Goal: Information Seeking & Learning: Learn about a topic

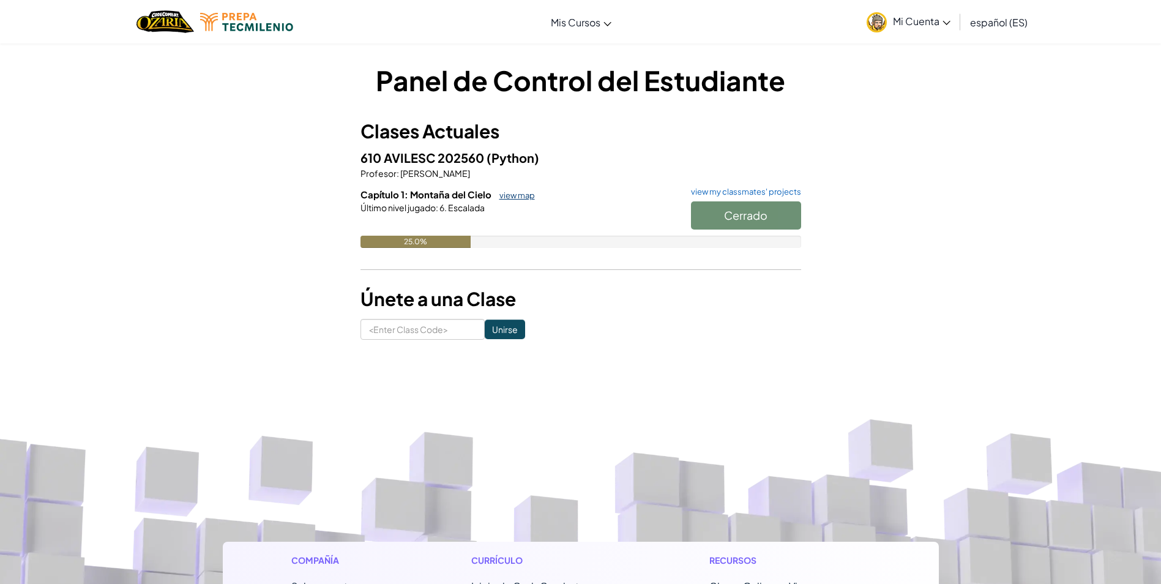
click at [525, 194] on link "view map" at bounding box center [514, 195] width 42 height 10
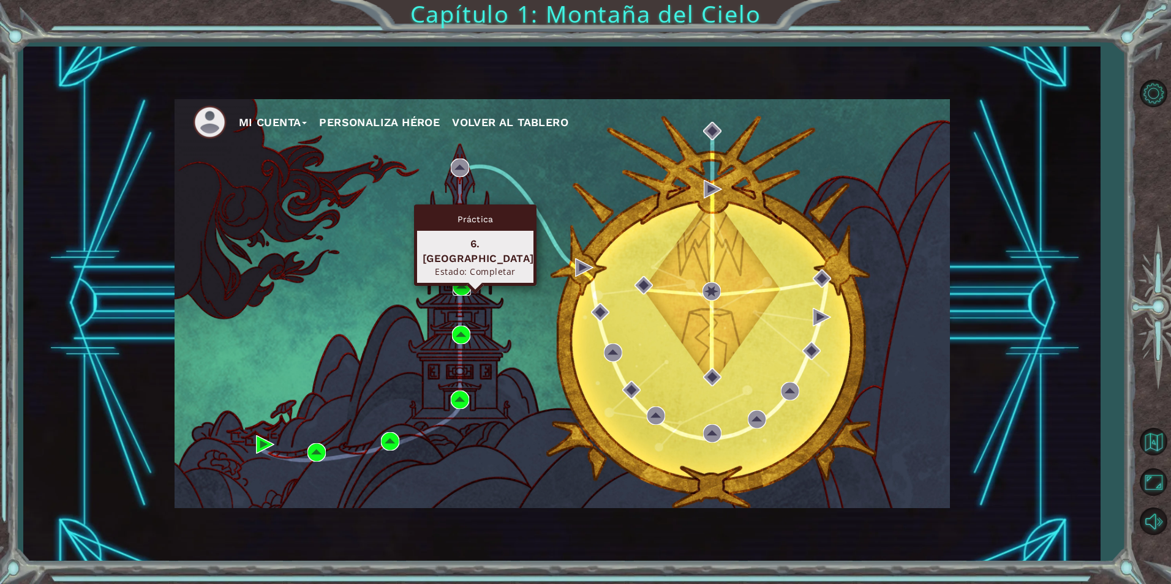
click at [462, 282] on img at bounding box center [461, 286] width 18 height 18
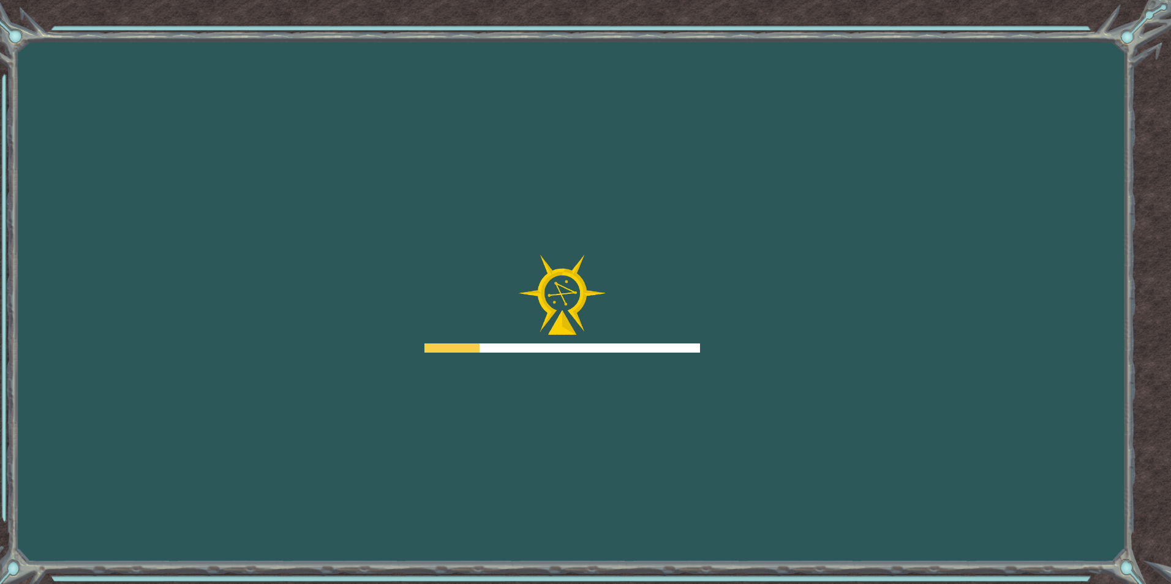
drag, startPoint x: 858, startPoint y: 156, endPoint x: 257, endPoint y: 399, distance: 649.1
click at [257, 399] on div "Goals Error al cargar desde el servidor. Intenta refrescar la página. Necesitar…" at bounding box center [585, 292] width 1171 height 584
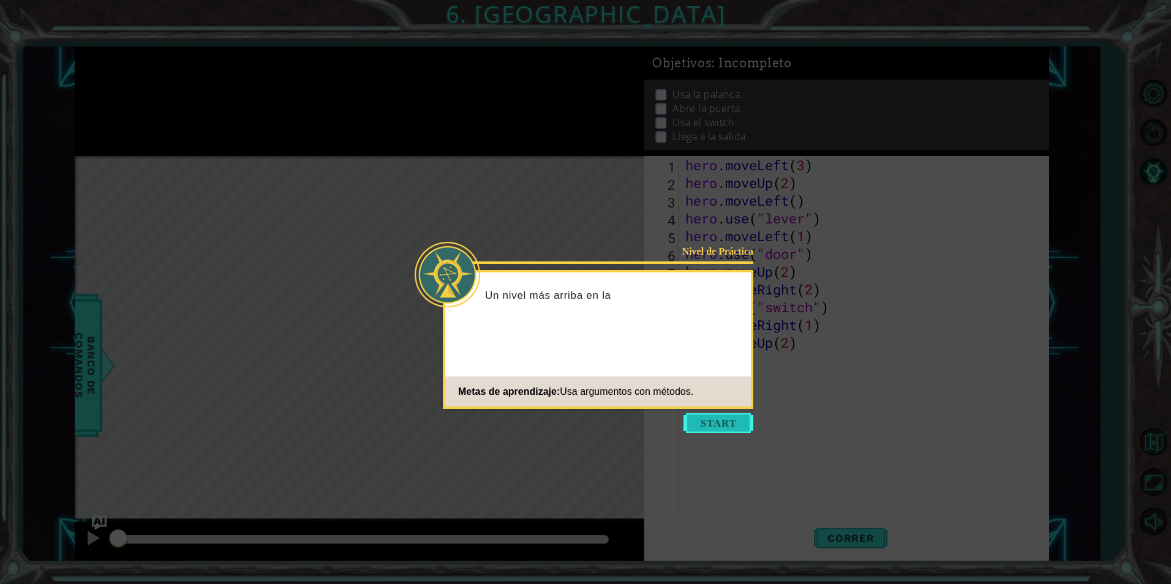
click at [707, 426] on button "Start" at bounding box center [718, 423] width 70 height 20
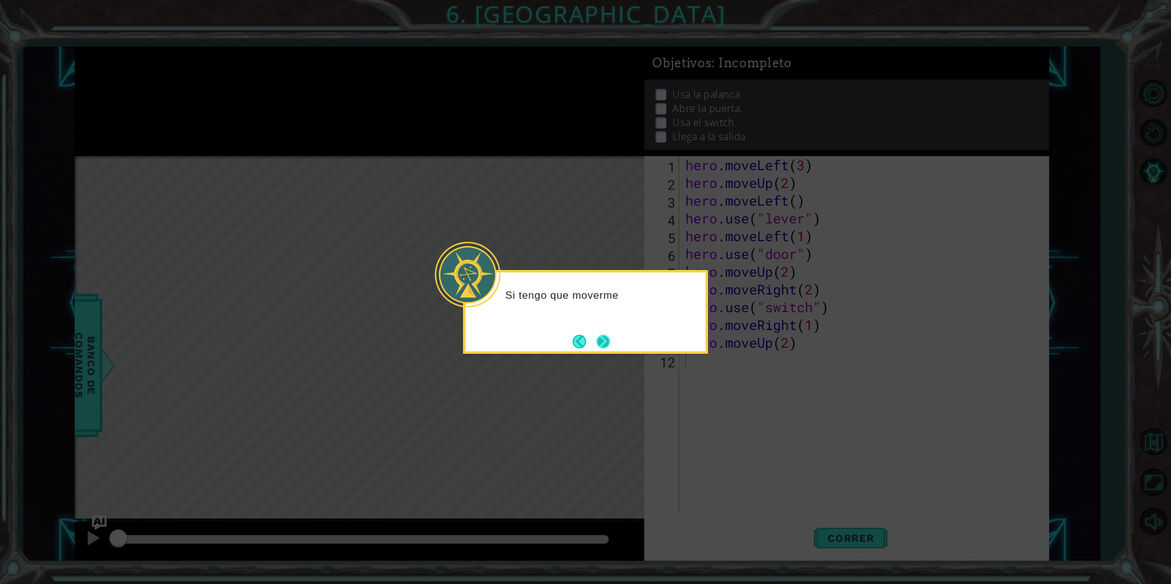
click at [606, 344] on button "Next" at bounding box center [602, 341] width 13 height 13
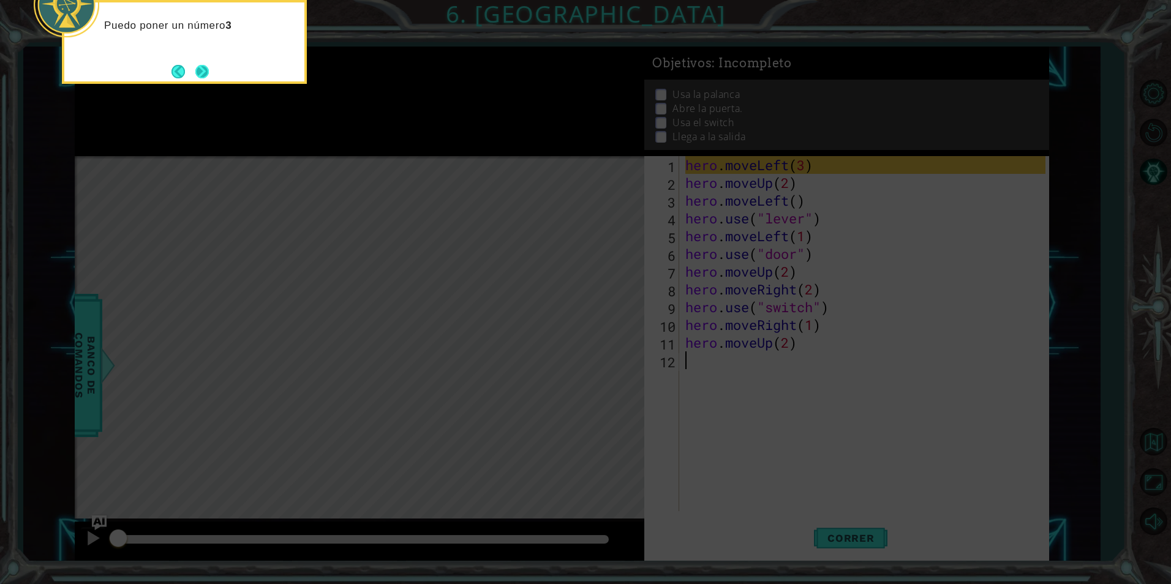
click at [197, 68] on button "Next" at bounding box center [201, 71] width 13 height 13
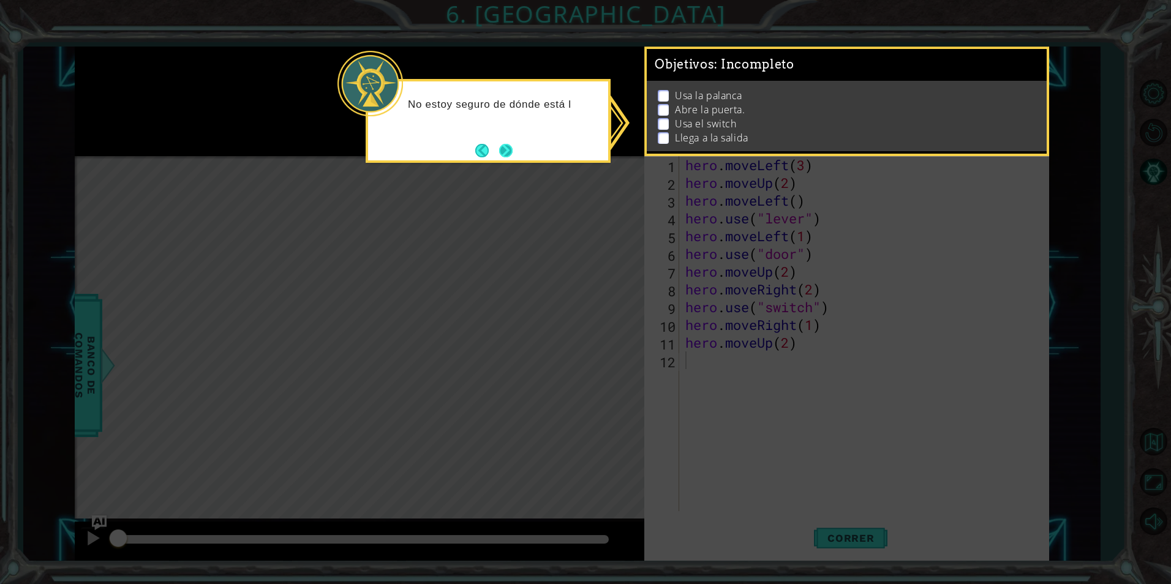
click at [506, 152] on button "Next" at bounding box center [505, 150] width 13 height 13
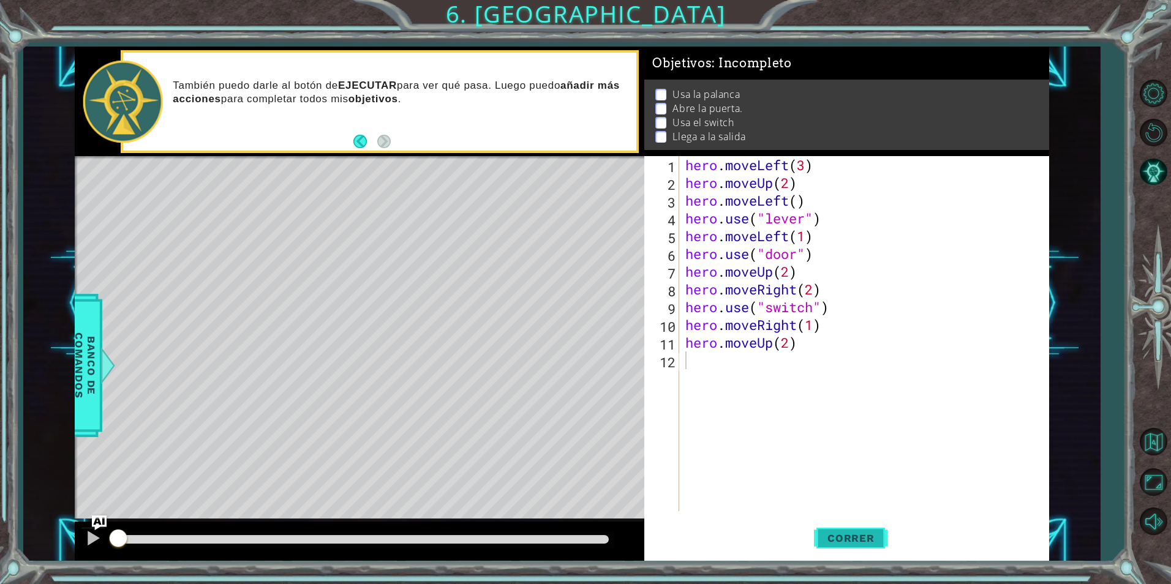
click at [858, 544] on button "Correr" at bounding box center [850, 538] width 73 height 40
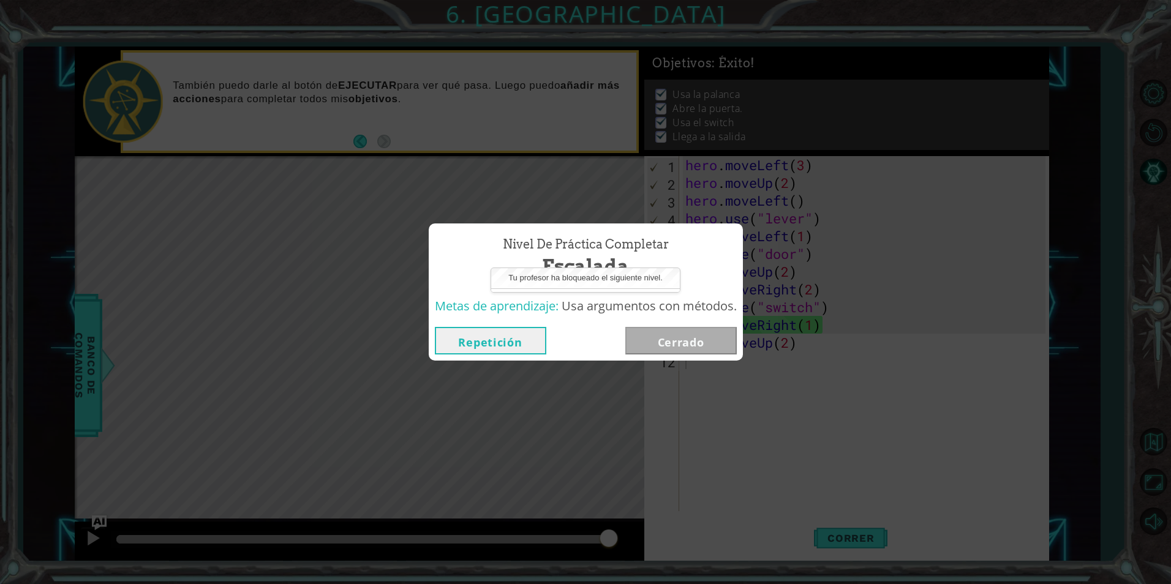
drag, startPoint x: 138, startPoint y: 541, endPoint x: 161, endPoint y: 552, distance: 25.7
click at [161, 552] on body "1 ההההההההההההההההההההההההההההההההההההההההההההההההההההההההההההההההההההההההההההה…" at bounding box center [585, 292] width 1171 height 584
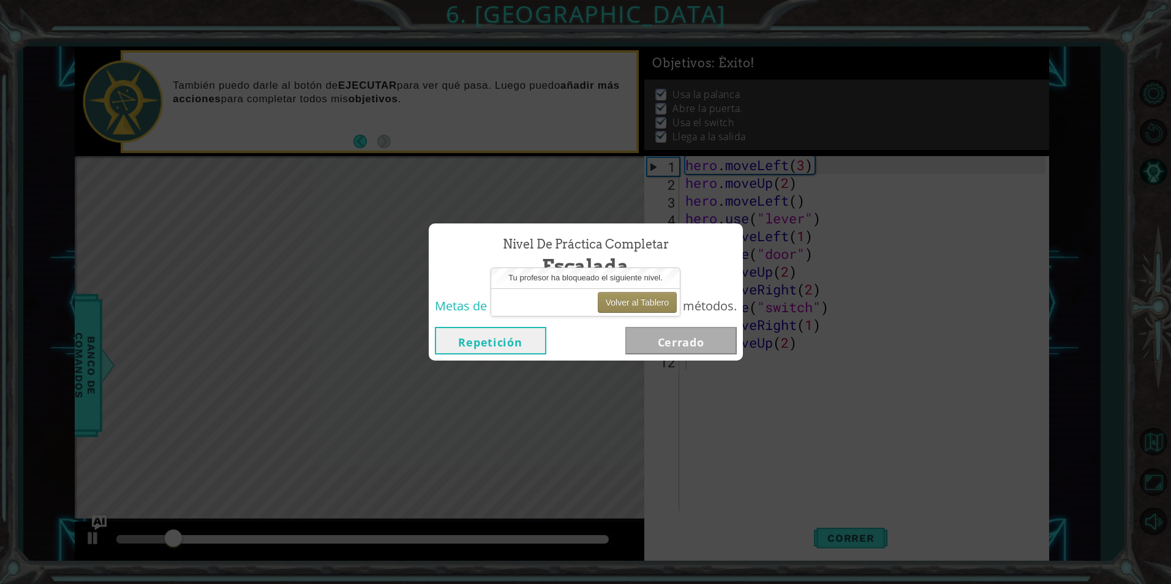
click at [470, 336] on button "Repetición" at bounding box center [490, 341] width 111 height 28
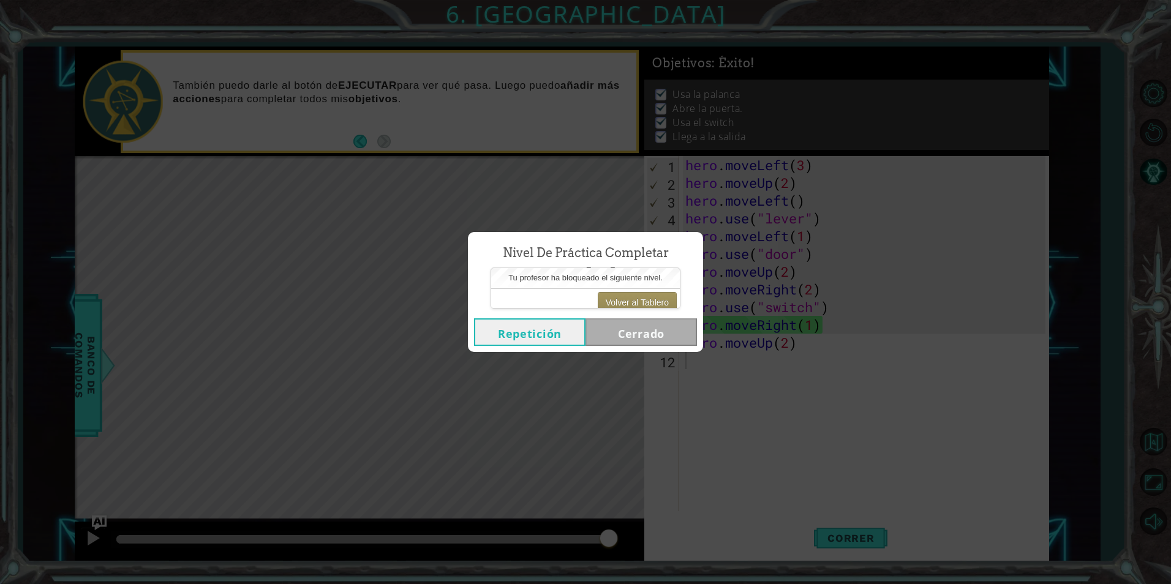
drag, startPoint x: 223, startPoint y: 535, endPoint x: 788, endPoint y: 599, distance: 568.8
click at [788, 583] on html "1 ההההההההההההההההההההההההההההההההההההההההההההההההההההההההההההההההההההההההההההה…" at bounding box center [585, 292] width 1171 height 584
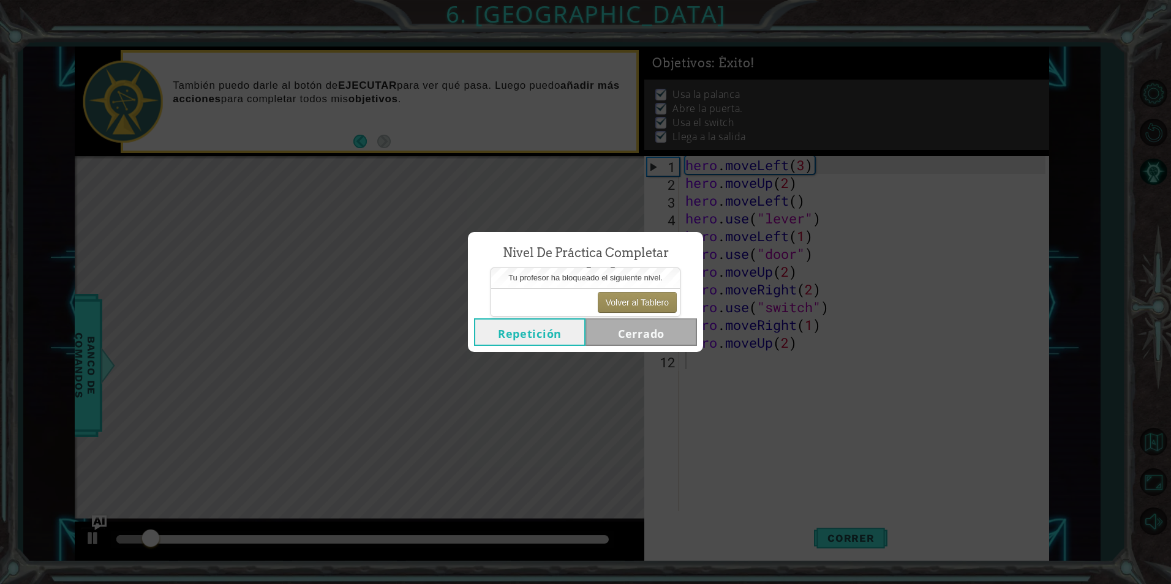
click at [533, 338] on button "Repetición" at bounding box center [529, 332] width 111 height 28
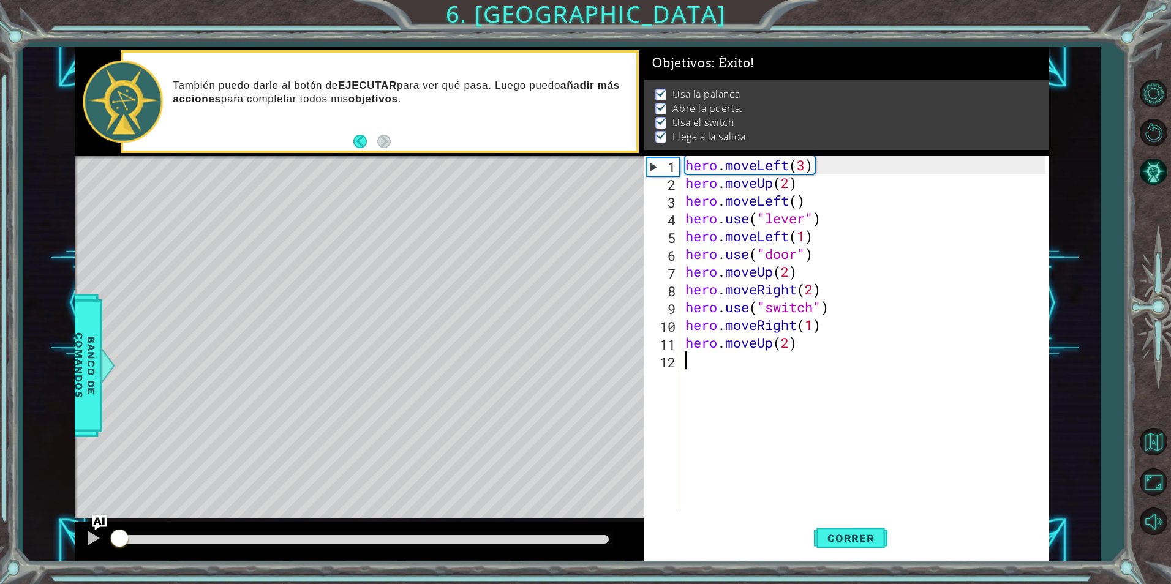
drag, startPoint x: 203, startPoint y: 533, endPoint x: -2, endPoint y: 460, distance: 218.2
click at [0, 460] on html "1 ההההההההההההההההההההההההההההההההההההההההההההההההההההההההההההההההההההההההההההה…" at bounding box center [585, 292] width 1171 height 584
click at [93, 540] on div at bounding box center [93, 538] width 16 height 16
click at [102, 521] on img "Ask AI" at bounding box center [99, 523] width 16 height 16
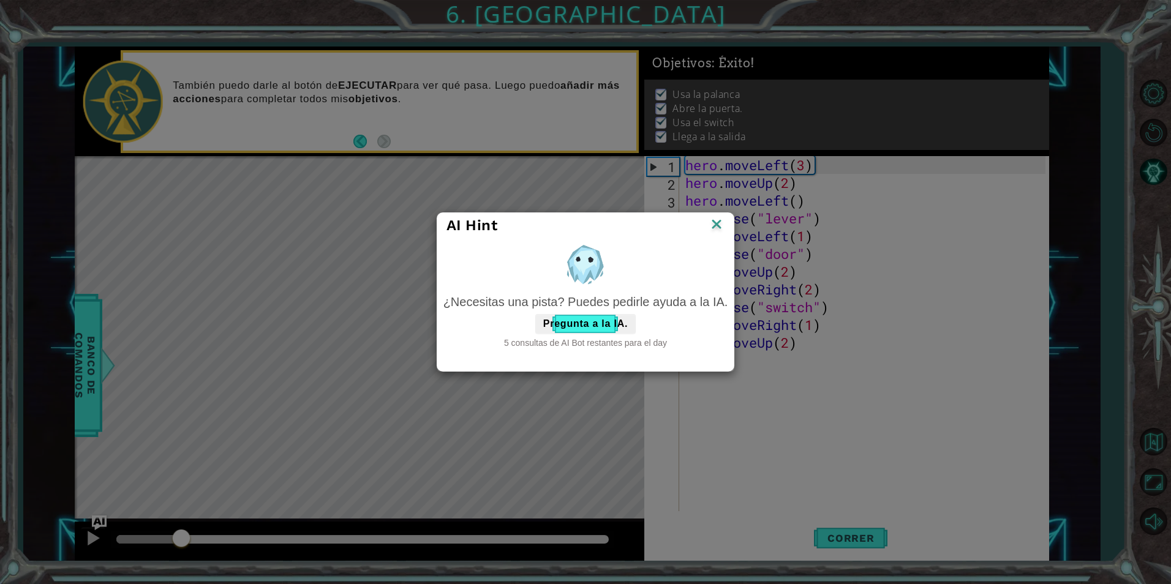
click at [725, 226] on div "AI Hint" at bounding box center [585, 225] width 297 height 25
click at [721, 221] on img at bounding box center [716, 225] width 16 height 18
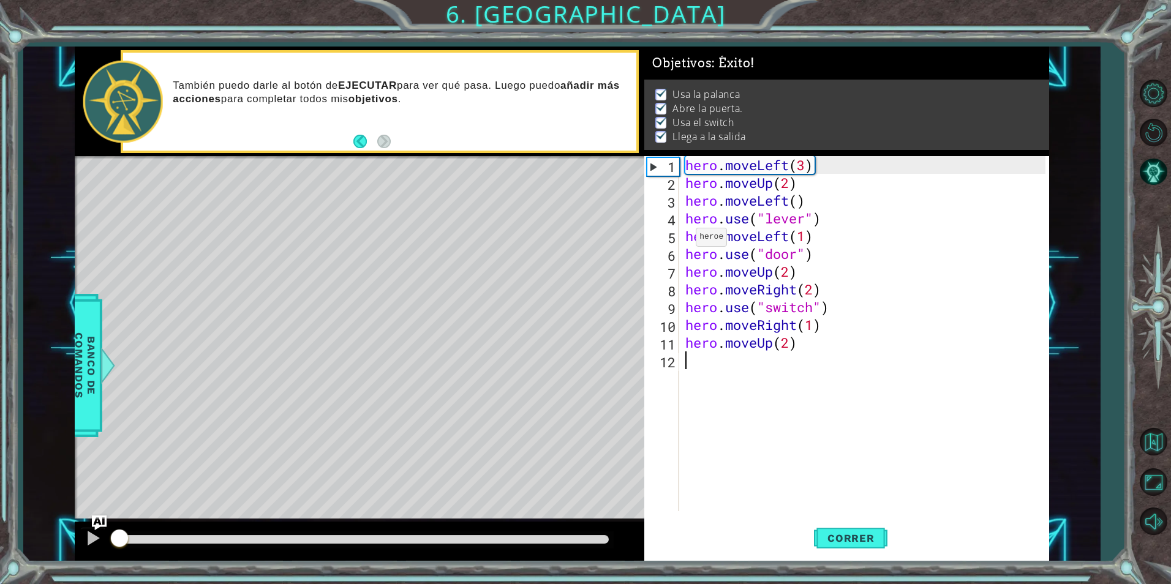
drag, startPoint x: 185, startPoint y: 543, endPoint x: 20, endPoint y: 535, distance: 165.5
click at [20, 535] on div "1 ההההההההההההההההההההההההההההההההההההההההההההההההההההההההההההההההההההההההההההה…" at bounding box center [585, 292] width 1171 height 584
click at [843, 542] on span "Correr" at bounding box center [851, 538] width 72 height 12
drag, startPoint x: 176, startPoint y: 539, endPoint x: -2, endPoint y: 449, distance: 199.3
click at [0, 449] on html "1 ההההההההההההההההההההההההההההההההההההההההההההההההההההההההההההההההההההההההההההה…" at bounding box center [585, 292] width 1171 height 584
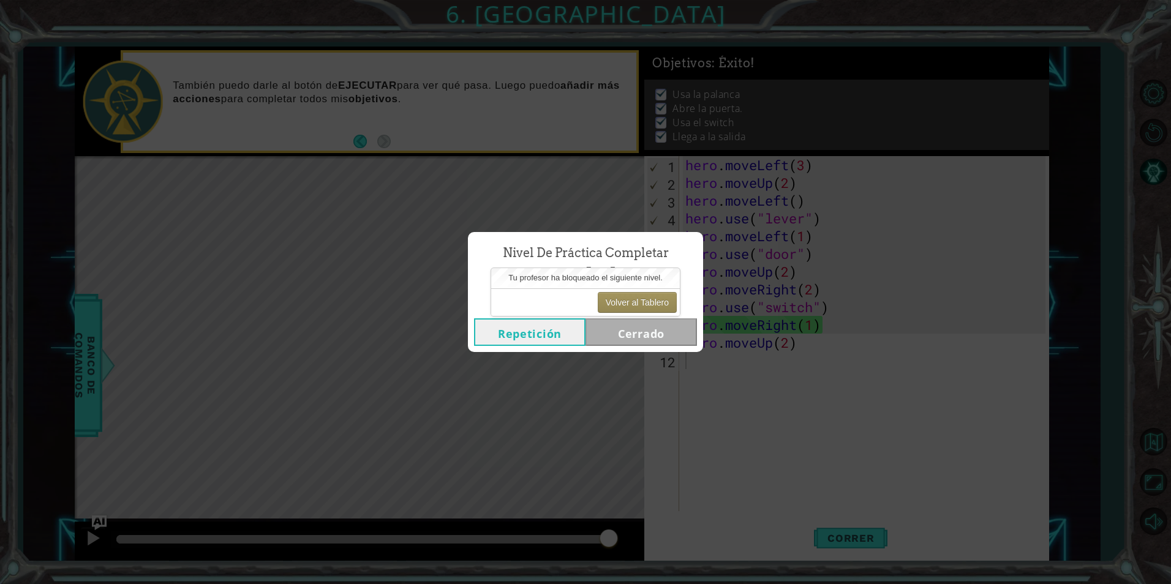
click at [552, 336] on button "Repetición" at bounding box center [529, 332] width 111 height 28
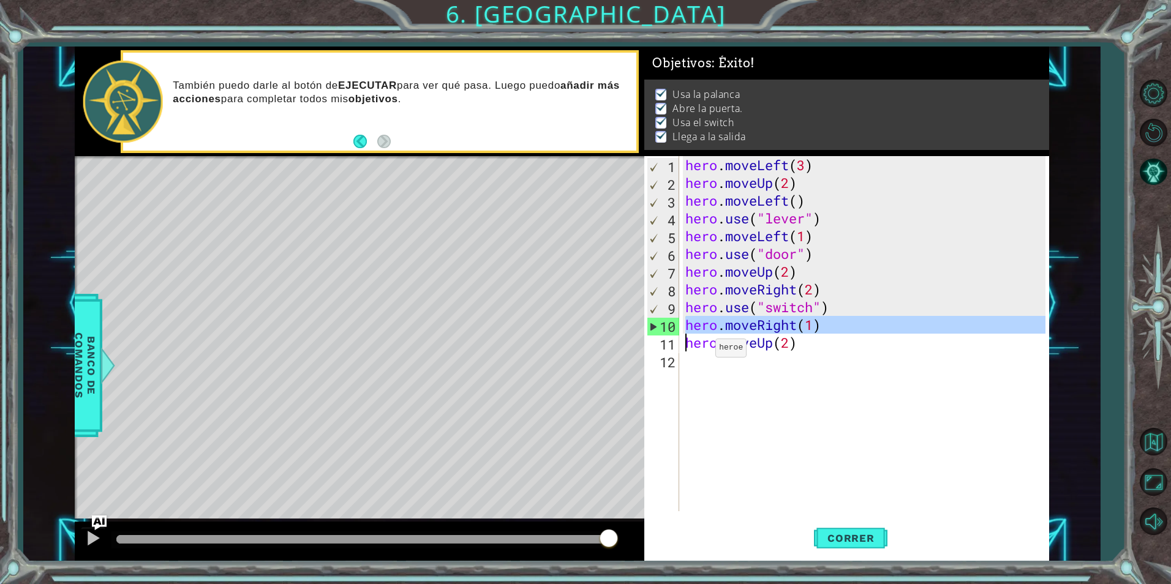
drag, startPoint x: 657, startPoint y: 325, endPoint x: 653, endPoint y: 342, distance: 17.7
type textarea "hero.moveUp(2)"
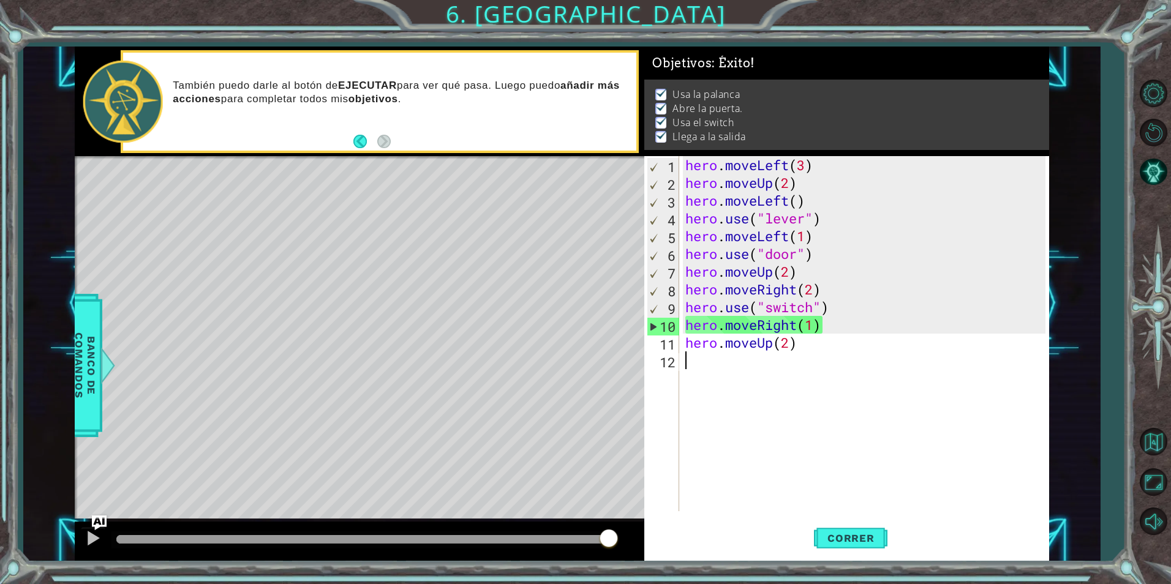
drag, startPoint x: 880, startPoint y: 448, endPoint x: 891, endPoint y: 512, distance: 64.6
click at [880, 449] on div "hero . moveLeft ( 3 ) hero . moveUp ( 2 ) hero . moveLeft ( ) hero . use ( "lev…" at bounding box center [867, 351] width 368 height 391
click at [849, 545] on button "Correr" at bounding box center [850, 538] width 73 height 40
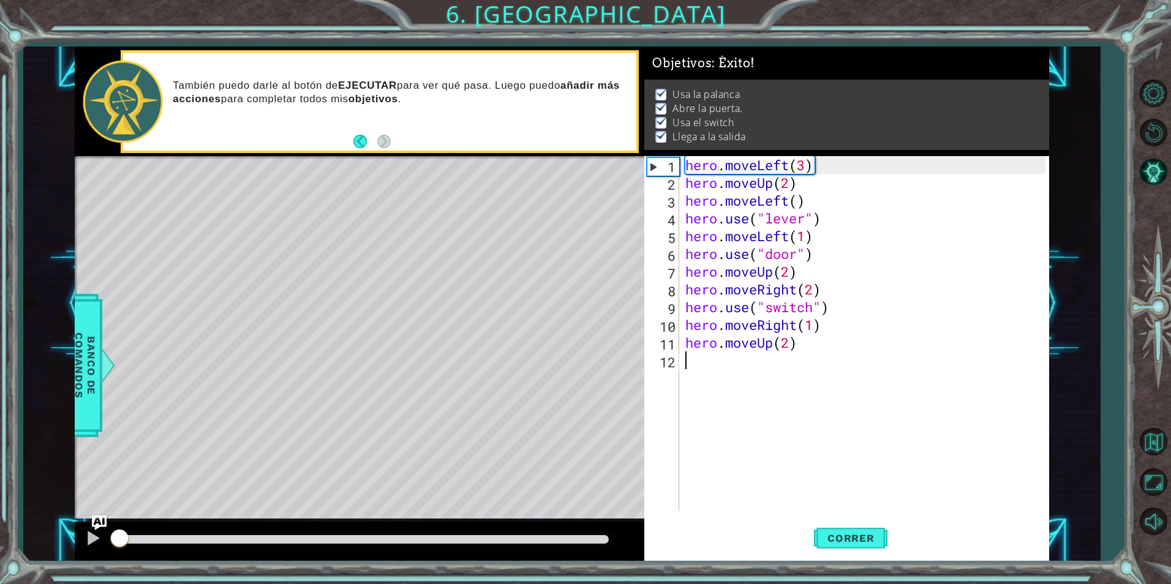
drag, startPoint x: 163, startPoint y: 544, endPoint x: 37, endPoint y: 548, distance: 125.6
click at [37, 548] on div "1 ההההההההההההההההההההההההההההההההההההההההההההההההההההההההההההההההההההההההההההה…" at bounding box center [561, 304] width 1077 height 514
click at [97, 543] on div at bounding box center [93, 538] width 16 height 16
drag, startPoint x: 806, startPoint y: 350, endPoint x: 689, endPoint y: 349, distance: 116.9
click at [689, 349] on div "hero . moveLeft ( 3 ) hero . moveUp ( 2 ) hero . moveLeft ( ) hero . use ( "lev…" at bounding box center [867, 351] width 368 height 391
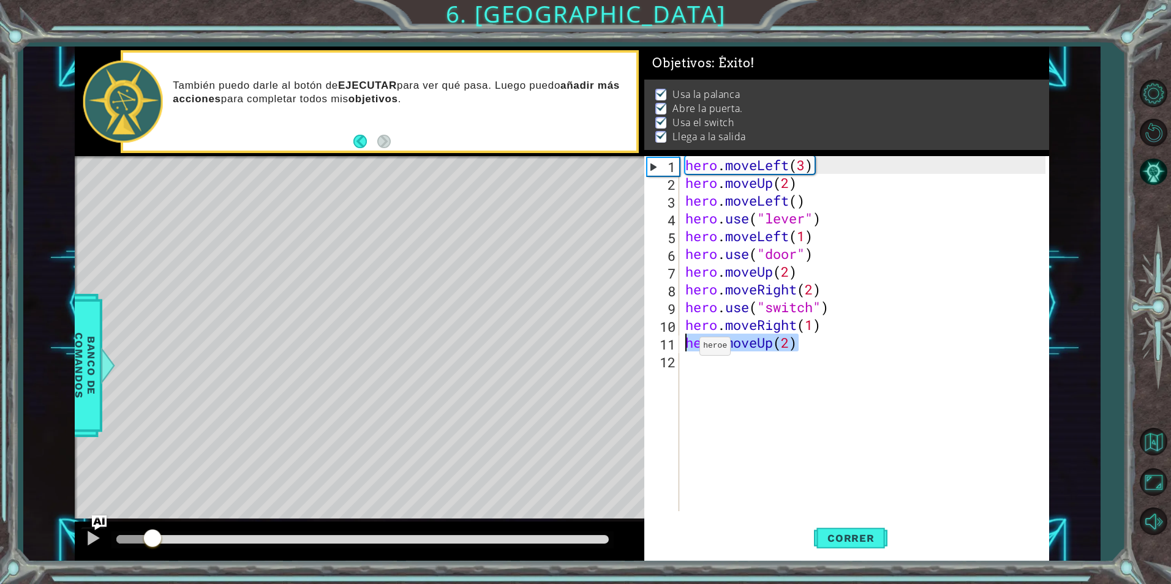
type textarea "hero.moveUp(2)"
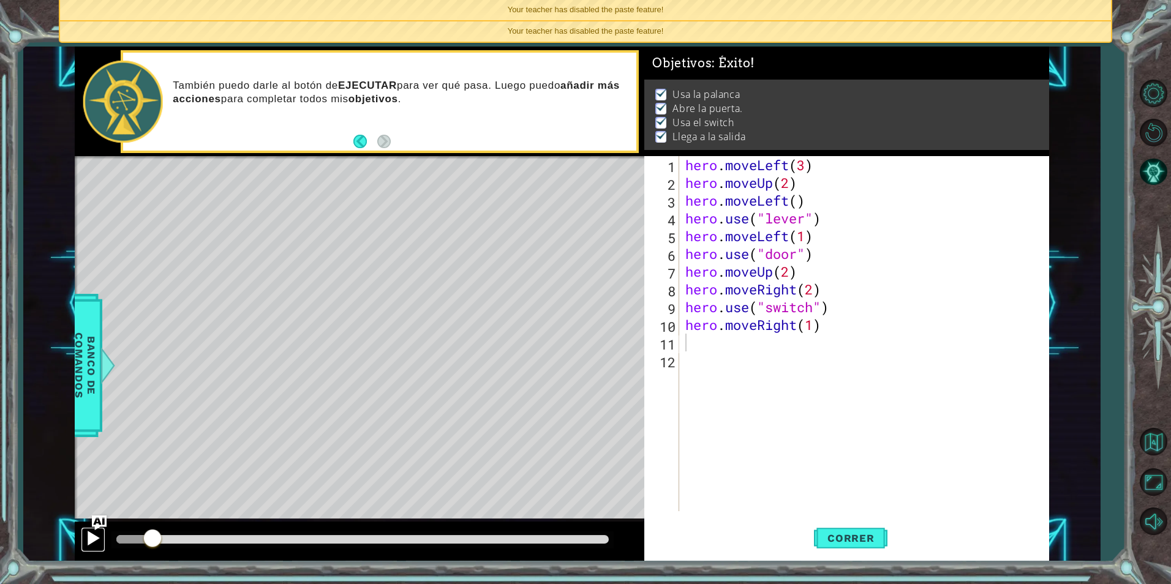
click at [92, 542] on div at bounding box center [93, 538] width 16 height 16
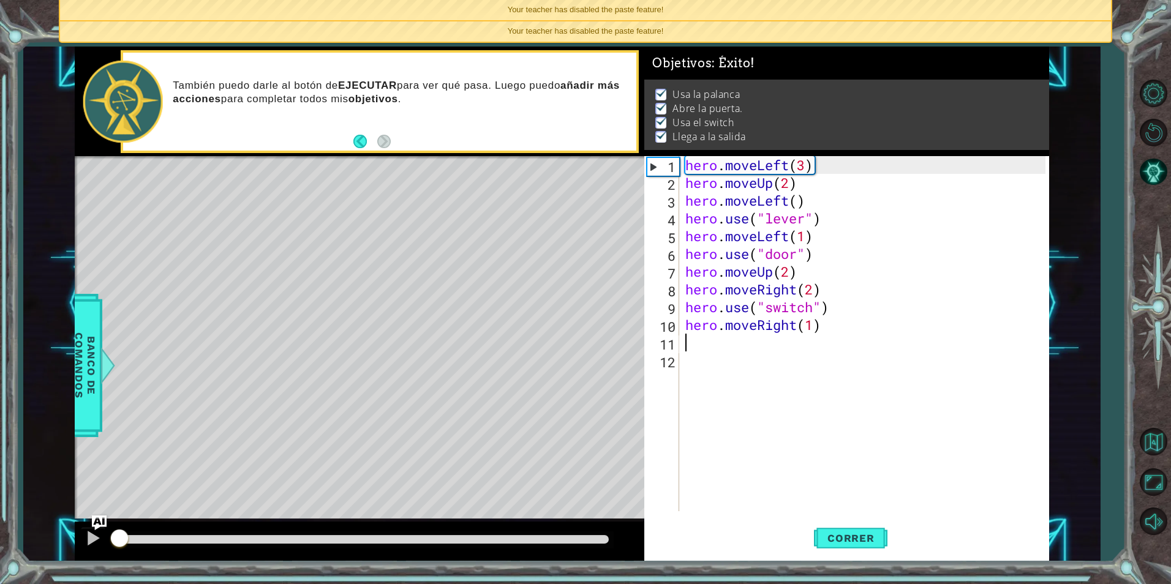
drag, startPoint x: 198, startPoint y: 532, endPoint x: 12, endPoint y: 541, distance: 185.7
click at [12, 541] on div "1 ההההההההההההההההההההההההההההההההההההההההההההההההההההההההההההההההההההההההההההה…" at bounding box center [585, 292] width 1171 height 584
click at [103, 539] on button at bounding box center [93, 539] width 24 height 25
click at [1155, 437] on button "Volver al Mapa" at bounding box center [1153, 442] width 36 height 36
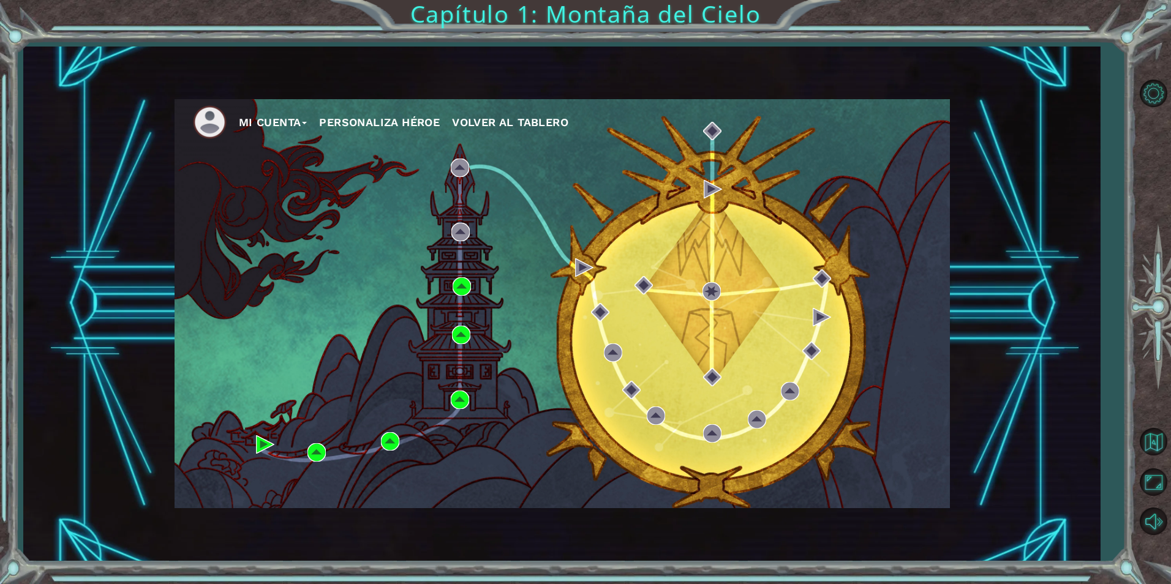
click at [290, 140] on div "Mi Cuenta Personaliza Héroe Volver al Tablero" at bounding box center [561, 303] width 775 height 409
click at [296, 130] on button "Mi Cuenta" at bounding box center [273, 122] width 69 height 18
click at [211, 120] on img at bounding box center [210, 122] width 34 height 34
click at [301, 148] on button "Account Settings" at bounding box center [293, 149] width 92 height 13
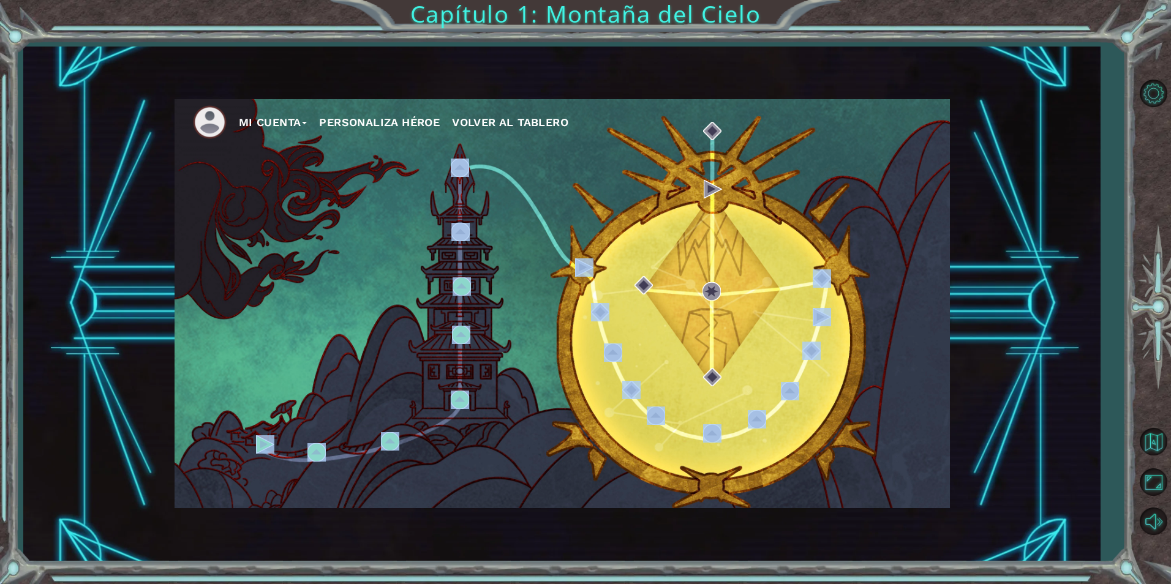
drag, startPoint x: 835, startPoint y: 206, endPoint x: 263, endPoint y: 351, distance: 590.1
click at [263, 351] on div "Mi Cuenta Personaliza Héroe Volver al Tablero" at bounding box center [561, 303] width 775 height 409
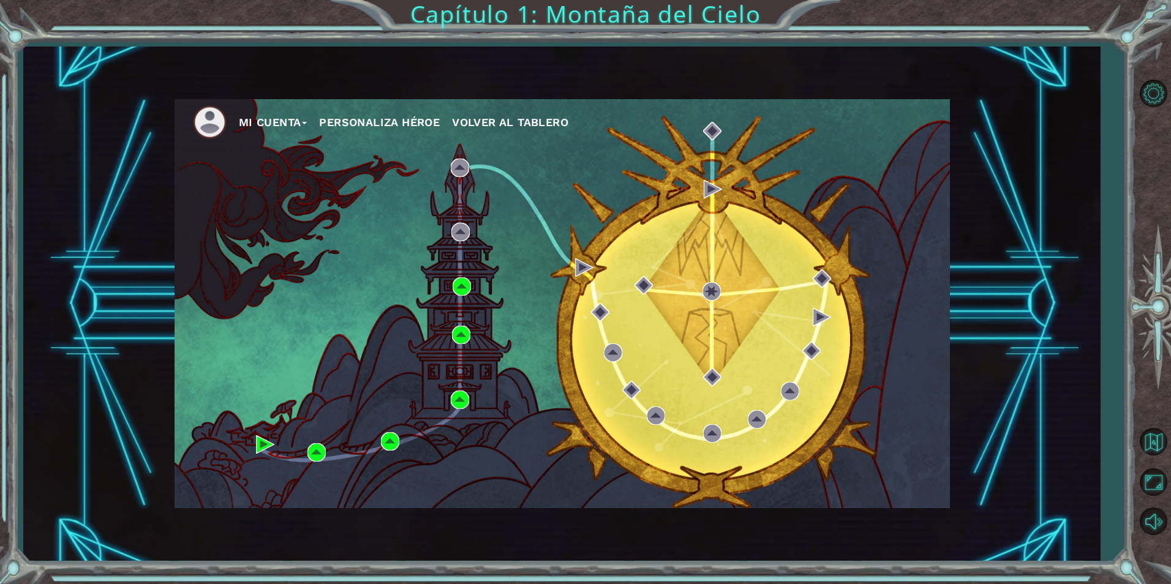
drag, startPoint x: 263, startPoint y: 351, endPoint x: 271, endPoint y: 254, distance: 97.7
click at [271, 254] on div "Mi Cuenta Personaliza Héroe Volver al Tablero" at bounding box center [561, 303] width 775 height 409
click at [564, 263] on div "Mi Cuenta Personaliza Héroe Volver al Tablero" at bounding box center [561, 303] width 775 height 409
click at [309, 336] on div "Mi Cuenta Personaliza Héroe Volver al Tablero" at bounding box center [561, 303] width 775 height 409
drag, startPoint x: 735, startPoint y: 218, endPoint x: 658, endPoint y: 252, distance: 84.7
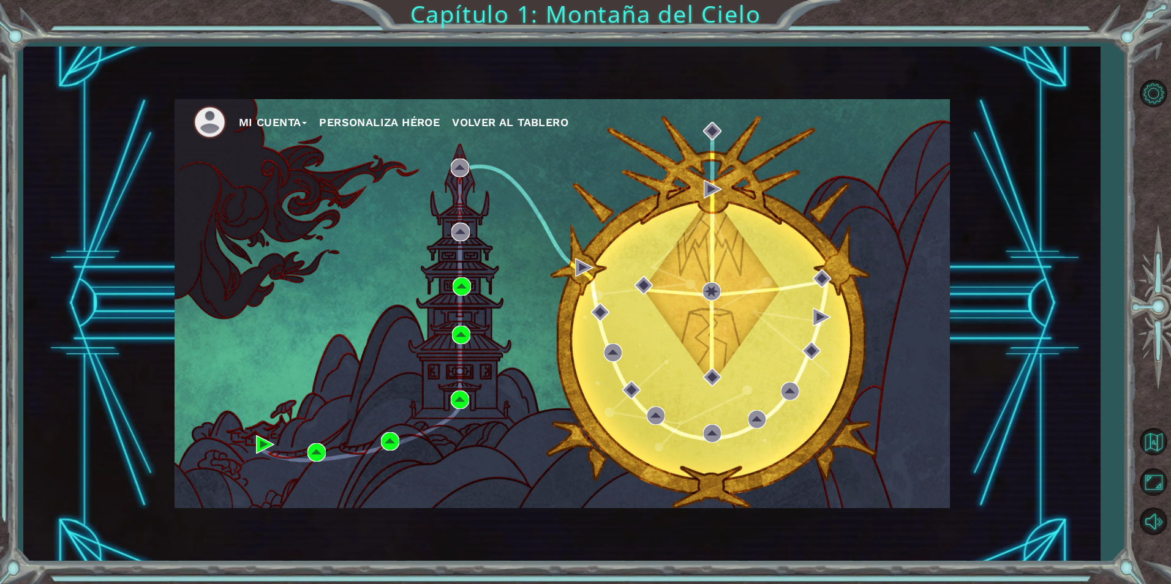
click at [658, 252] on div "Mi Cuenta Personaliza Héroe Volver al Tablero" at bounding box center [561, 303] width 775 height 409
drag, startPoint x: 658, startPoint y: 252, endPoint x: 421, endPoint y: 291, distance: 239.6
click at [199, 337] on div "Mi Cuenta Personaliza Héroe Volver al Tablero" at bounding box center [561, 303] width 775 height 409
click at [632, 250] on div "Mi Cuenta Personaliza Héroe Volver al Tablero" at bounding box center [561, 303] width 775 height 409
drag, startPoint x: 523, startPoint y: 182, endPoint x: 516, endPoint y: 256, distance: 74.4
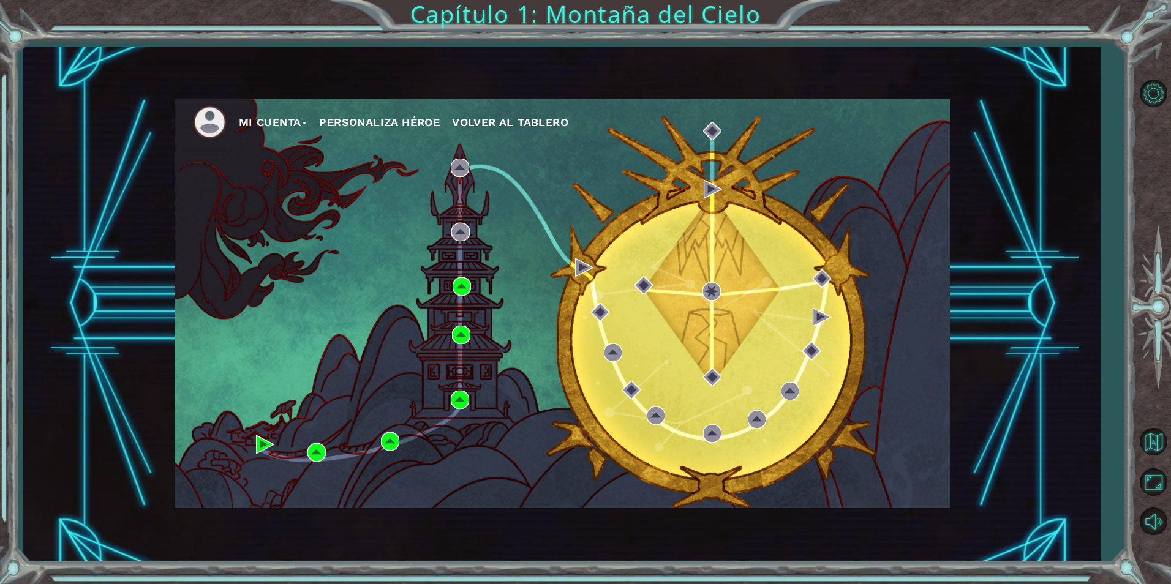
click at [516, 256] on div "Mi Cuenta Personaliza Héroe Volver al Tablero" at bounding box center [561, 303] width 775 height 409
drag, startPoint x: 516, startPoint y: 256, endPoint x: 503, endPoint y: 317, distance: 62.1
click at [503, 317] on div "Mi Cuenta Personaliza Héroe Volver al Tablero" at bounding box center [561, 303] width 775 height 409
click at [241, 231] on div "Mi Cuenta Personaliza Héroe Volver al Tablero" at bounding box center [561, 303] width 775 height 409
click at [489, 335] on div "Mi Cuenta Personaliza Héroe Volver al Tablero" at bounding box center [561, 303] width 775 height 409
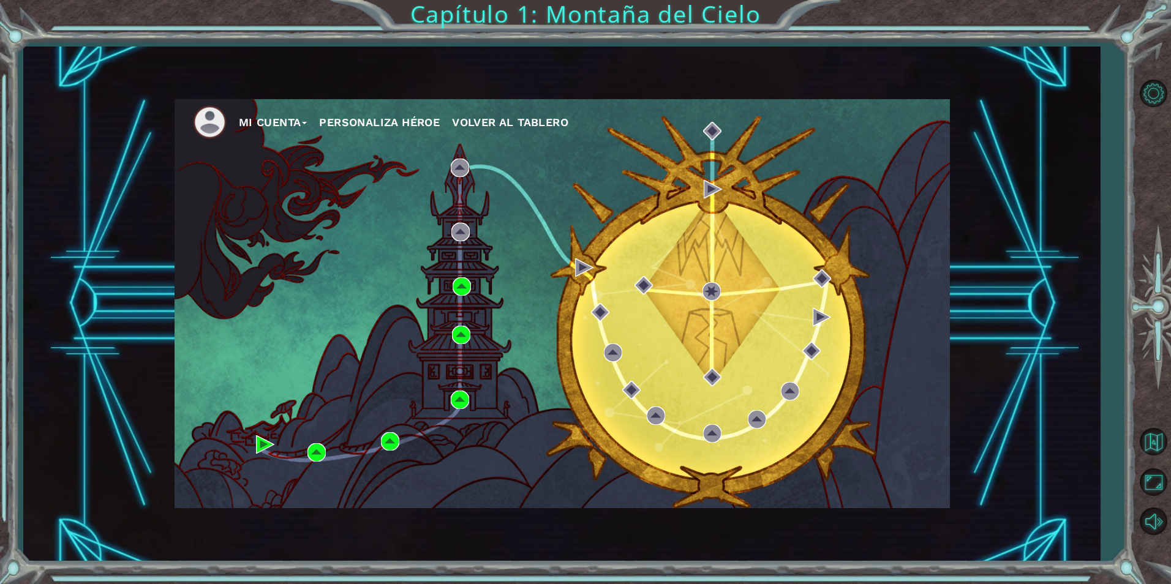
drag, startPoint x: 221, startPoint y: 407, endPoint x: 611, endPoint y: 442, distance: 391.6
click at [266, 403] on div "Mi Cuenta Personaliza Héroe Volver al Tablero" at bounding box center [561, 303] width 775 height 409
click at [611, 442] on div "Mi Cuenta Personaliza Héroe Volver al Tablero" at bounding box center [561, 303] width 775 height 409
drag, startPoint x: 493, startPoint y: 159, endPoint x: 491, endPoint y: 182, distance: 23.4
click at [491, 182] on div "Mi Cuenta Personaliza Héroe Volver al Tablero" at bounding box center [561, 303] width 775 height 409
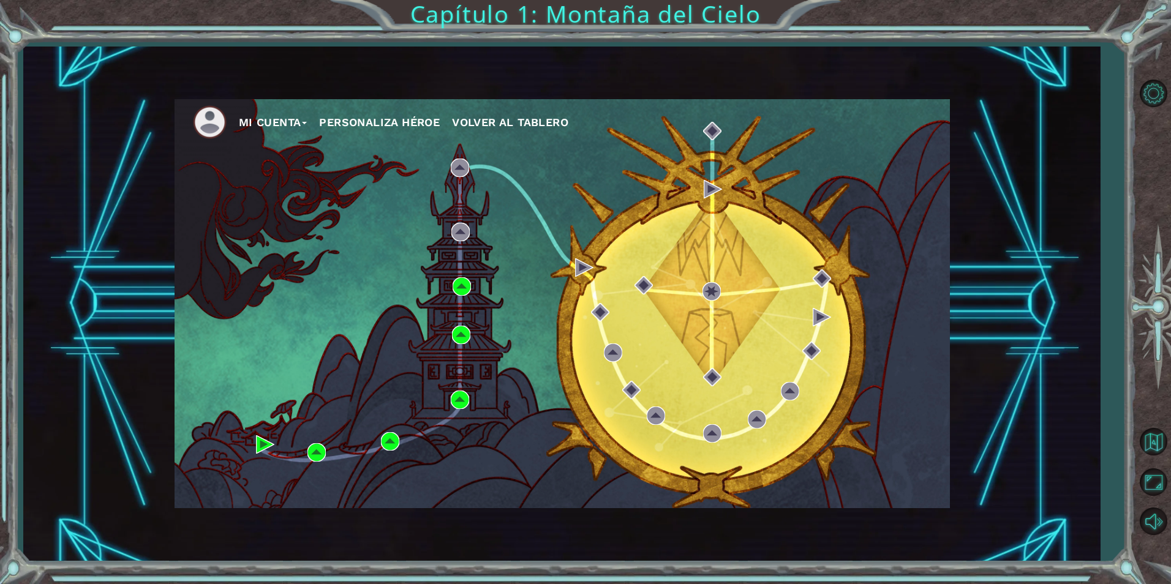
drag, startPoint x: 491, startPoint y: 182, endPoint x: 500, endPoint y: 283, distance: 100.8
click at [490, 277] on div "Mi Cuenta Personaliza Héroe Volver al Tablero" at bounding box center [561, 303] width 775 height 409
click at [572, 314] on div "Mi Cuenta Personaliza Héroe Volver al Tablero" at bounding box center [561, 303] width 775 height 409
click at [287, 321] on div "Mi Cuenta Personaliza Héroe Volver al Tablero" at bounding box center [561, 303] width 775 height 409
click at [504, 259] on div "Mi Cuenta Personaliza Héroe Volver al Tablero" at bounding box center [561, 303] width 775 height 409
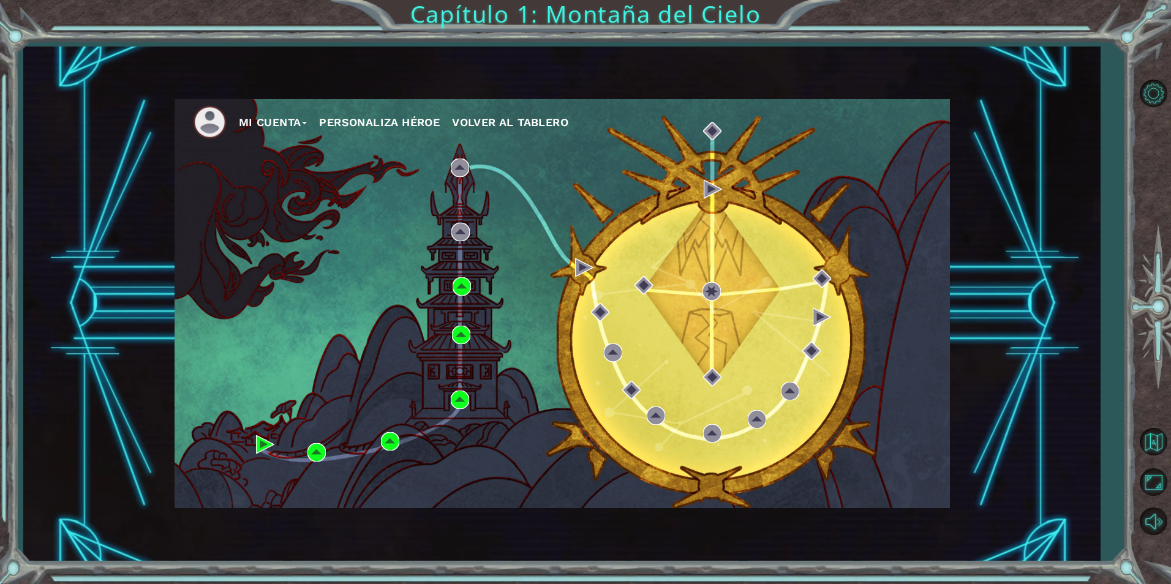
click at [546, 366] on div "Mi Cuenta Personaliza Héroe Volver al Tablero" at bounding box center [561, 303] width 775 height 409
click at [406, 373] on div "Mi Cuenta Personaliza Héroe Volver al Tablero" at bounding box center [561, 303] width 775 height 409
click at [460, 324] on div "Mi Cuenta Personaliza Héroe Volver al Tablero" at bounding box center [561, 303] width 775 height 409
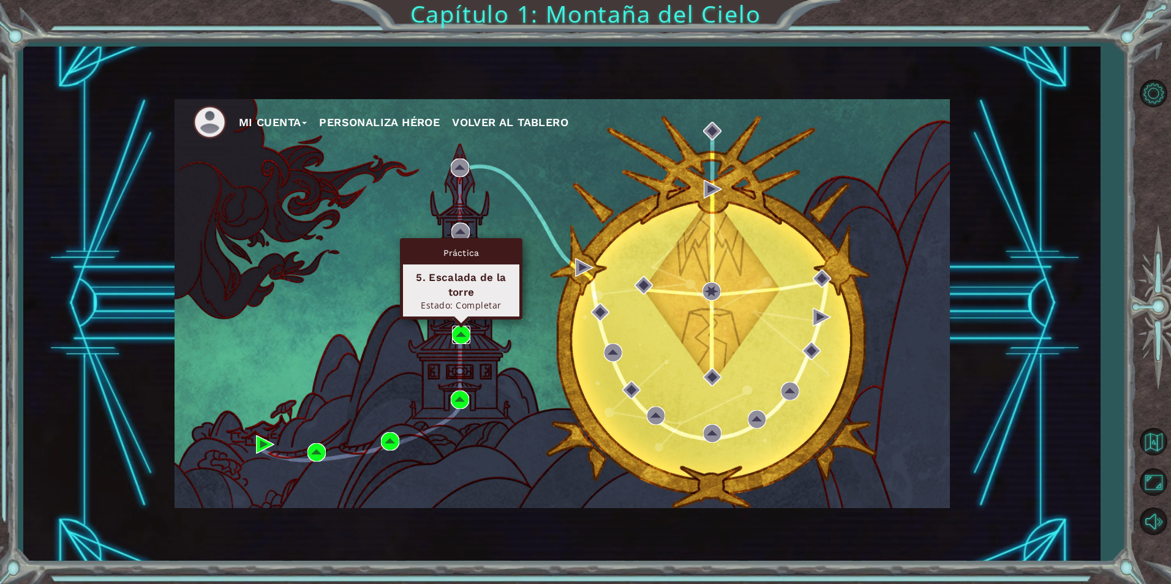
click at [461, 335] on img at bounding box center [461, 335] width 18 height 18
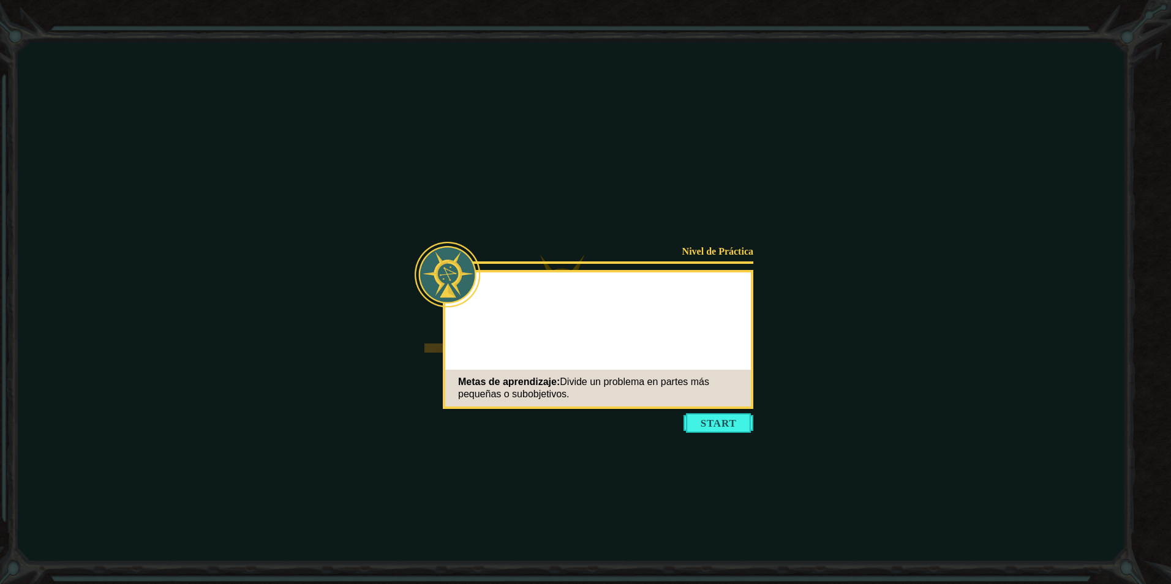
drag, startPoint x: 465, startPoint y: 324, endPoint x: 479, endPoint y: 394, distance: 71.1
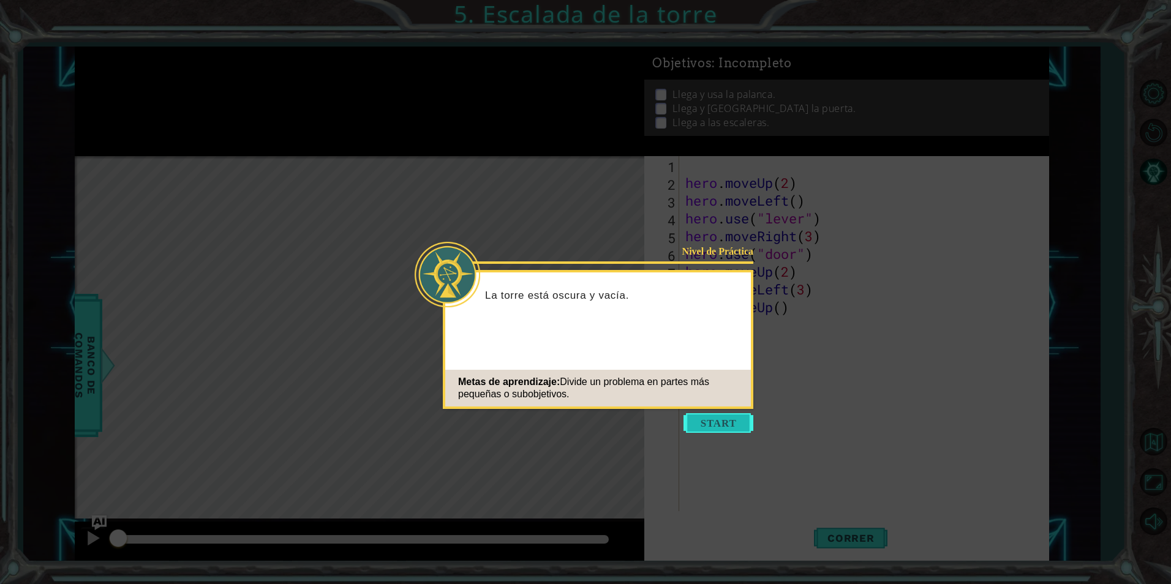
click at [717, 421] on button "Start" at bounding box center [718, 423] width 70 height 20
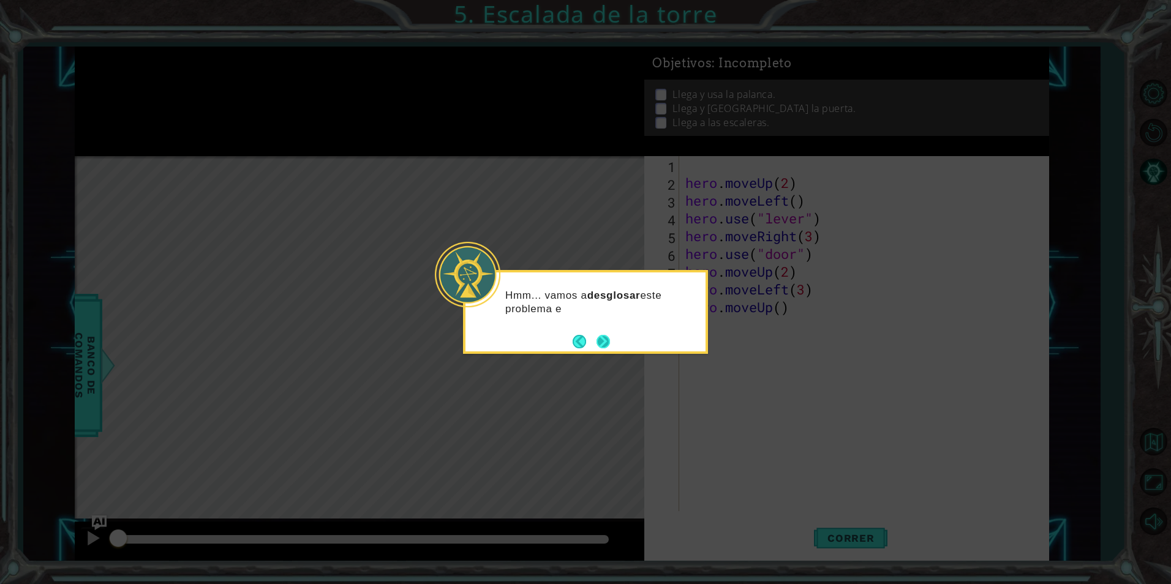
click at [610, 339] on button "Next" at bounding box center [602, 341] width 13 height 13
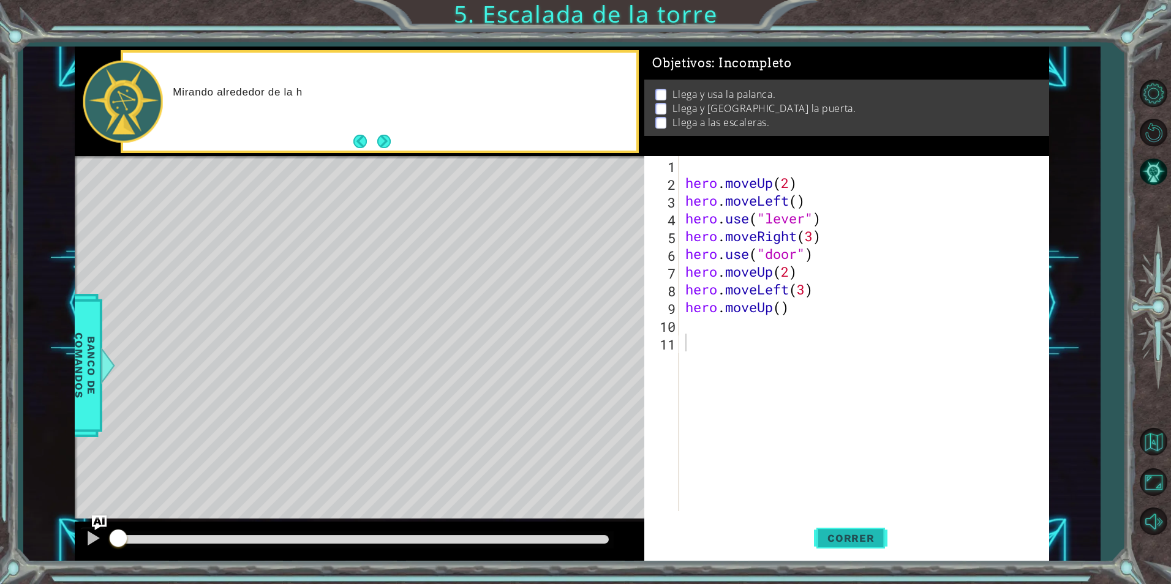
click at [847, 535] on span "Correr" at bounding box center [851, 538] width 72 height 12
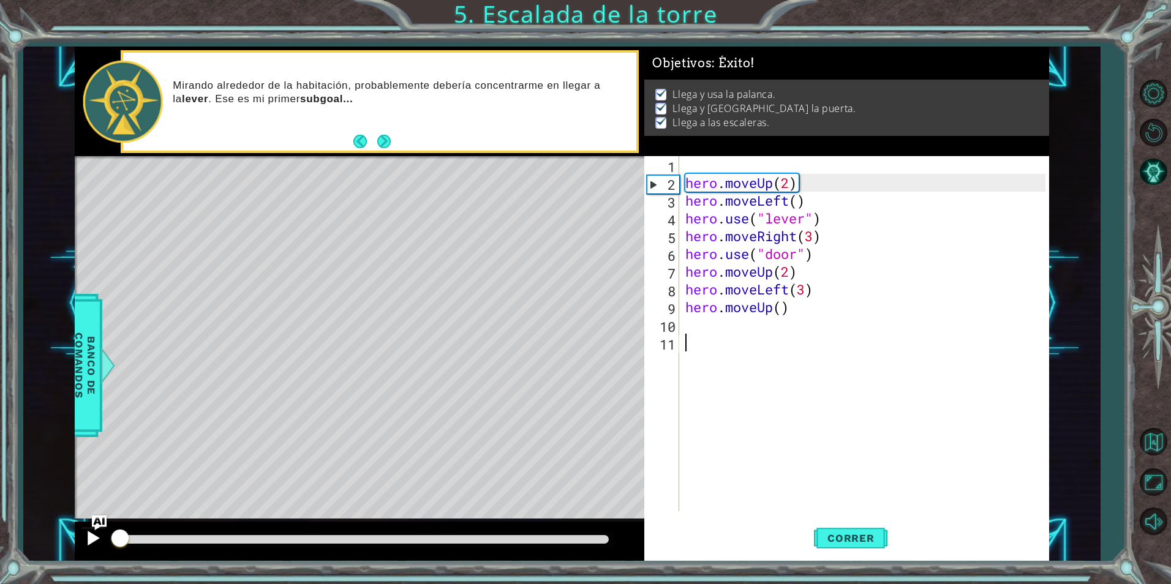
drag, startPoint x: 235, startPoint y: 531, endPoint x: 91, endPoint y: 533, distance: 143.9
click at [91, 533] on div at bounding box center [359, 541] width 569 height 39
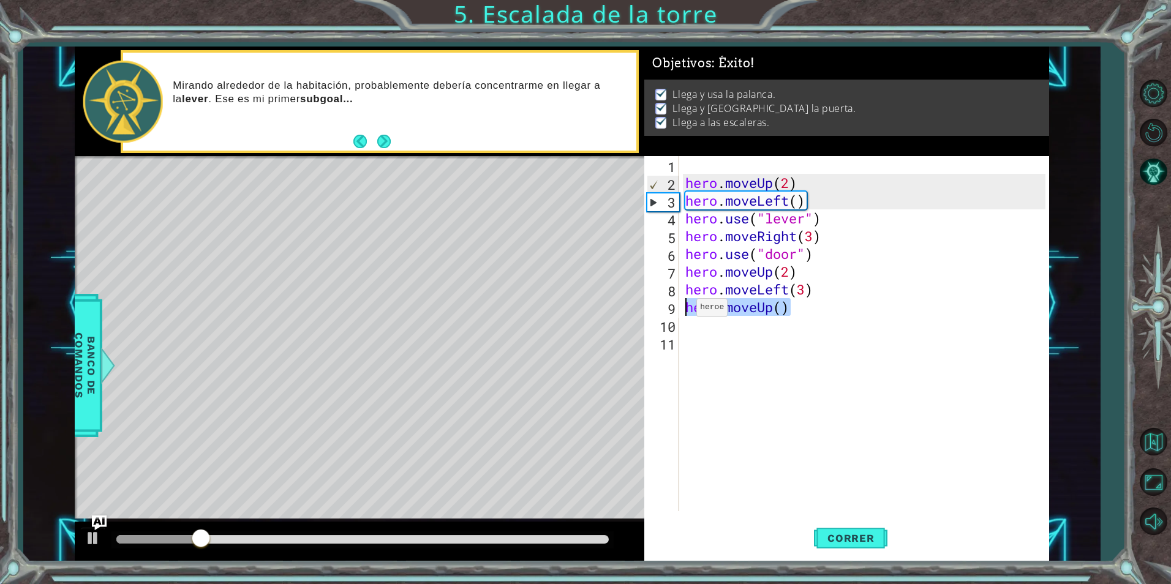
drag, startPoint x: 797, startPoint y: 304, endPoint x: 686, endPoint y: 310, distance: 111.0
click at [686, 310] on div "hero . moveUp ( 2 ) hero . moveLeft ( ) hero . use ( "lever" ) hero . moveRight…" at bounding box center [867, 351] width 368 height 391
type textarea "hero.moveUp()"
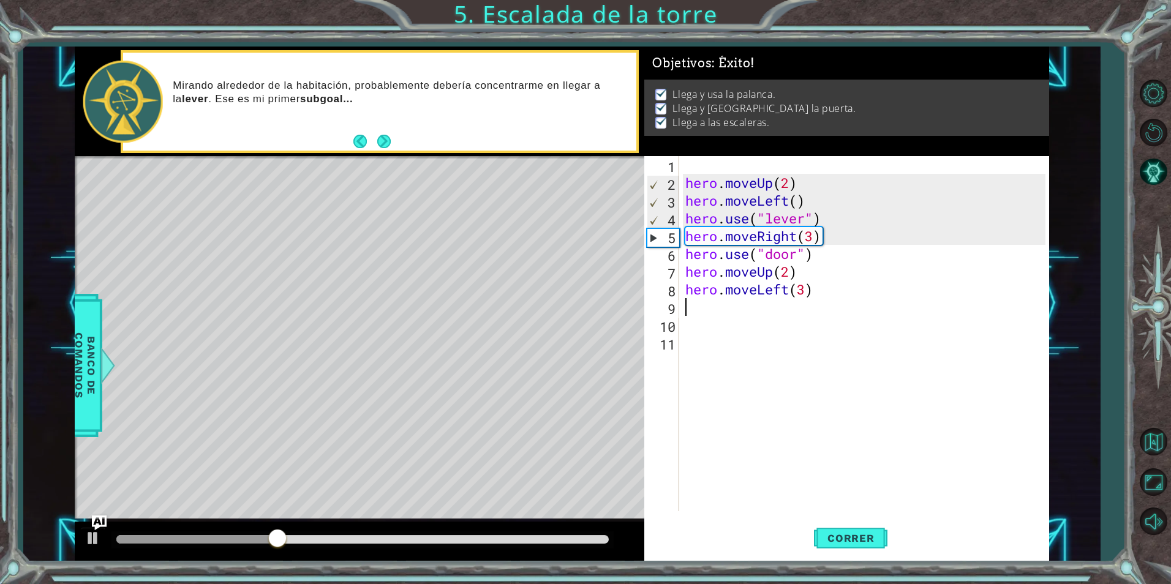
click at [700, 441] on div "hero . moveUp ( 2 ) hero . moveLeft ( ) hero . use ( "lever" ) hero . moveRight…" at bounding box center [867, 351] width 368 height 391
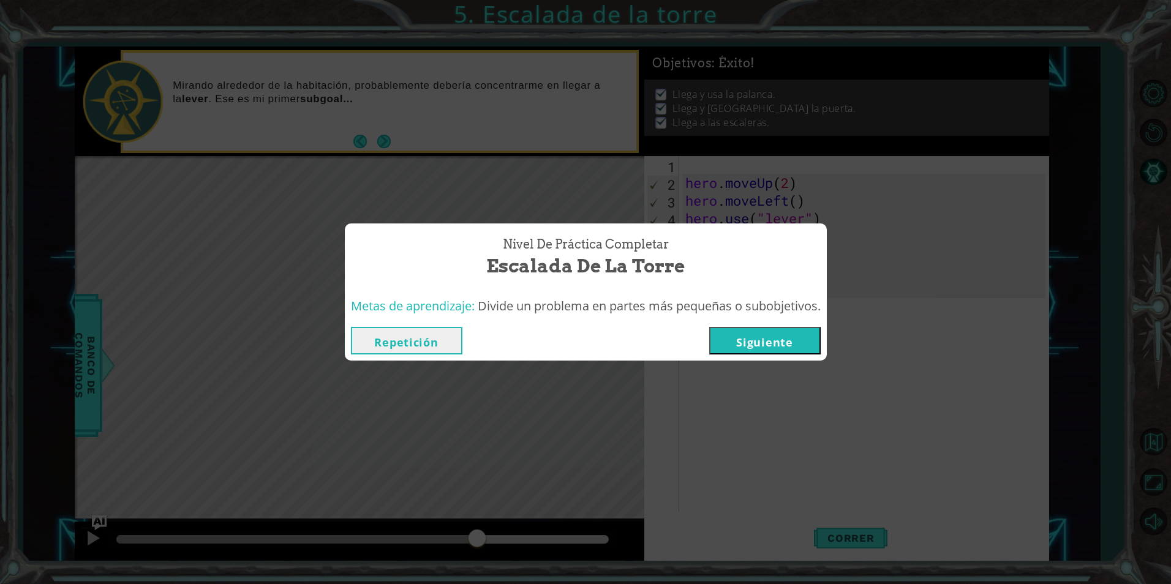
drag, startPoint x: 329, startPoint y: 542, endPoint x: 466, endPoint y: 519, distance: 139.1
click at [466, 519] on body "1 ההההההההההההההההההההההההההההההההההההההההההההההההההההההההההההההההההההההההההההה…" at bounding box center [585, 292] width 1171 height 584
click at [503, 537] on div "Nivel de Práctica Completar Escalada de la torre Metas de aprendizaje: Divide u…" at bounding box center [585, 292] width 1171 height 584
drag, startPoint x: 503, startPoint y: 537, endPoint x: 428, endPoint y: 538, distance: 74.7
click at [428, 538] on div "Nivel de Práctica Completar Escalada de la torre Metas de aprendizaje: Divide u…" at bounding box center [585, 292] width 1171 height 584
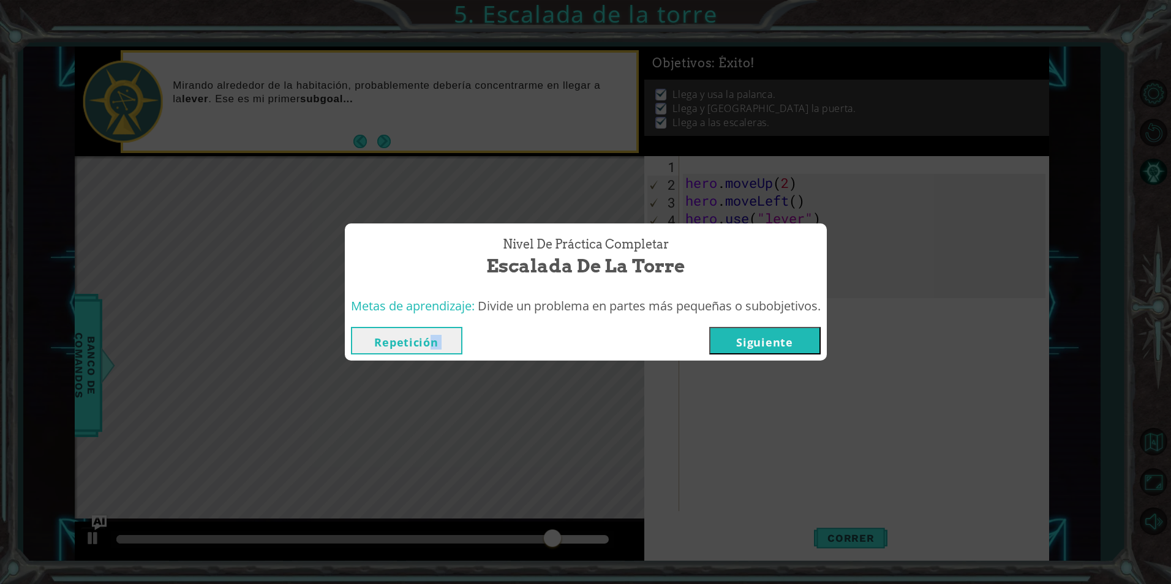
click at [433, 345] on button "Repetición" at bounding box center [406, 341] width 111 height 28
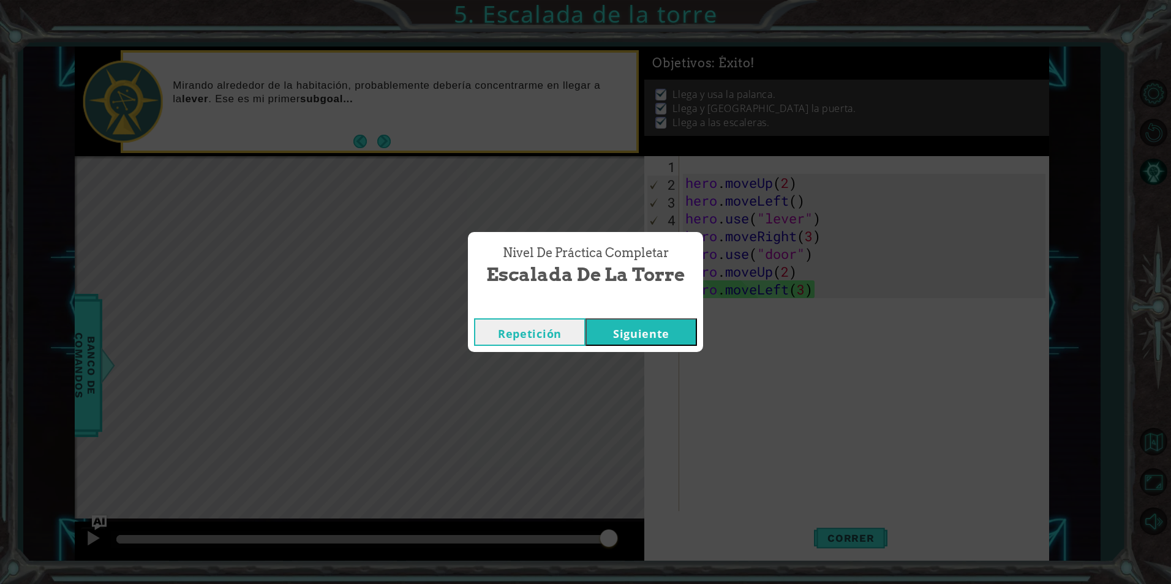
drag, startPoint x: 594, startPoint y: 538, endPoint x: 658, endPoint y: 403, distance: 148.7
click at [753, 410] on body "1 ההההההההההההההההההההההההההההההההההההההההההההההההההההההההההההההההההההההההההההה…" at bounding box center [585, 292] width 1171 height 584
click at [536, 339] on button "Repetición" at bounding box center [529, 332] width 111 height 28
drag, startPoint x: 176, startPoint y: 536, endPoint x: 352, endPoint y: 488, distance: 182.1
click at [330, 492] on body "1 ההההההההההההההההההההההההההההההההההההההההההההההההההההההההההההההההההההההההההההה…" at bounding box center [585, 292] width 1171 height 584
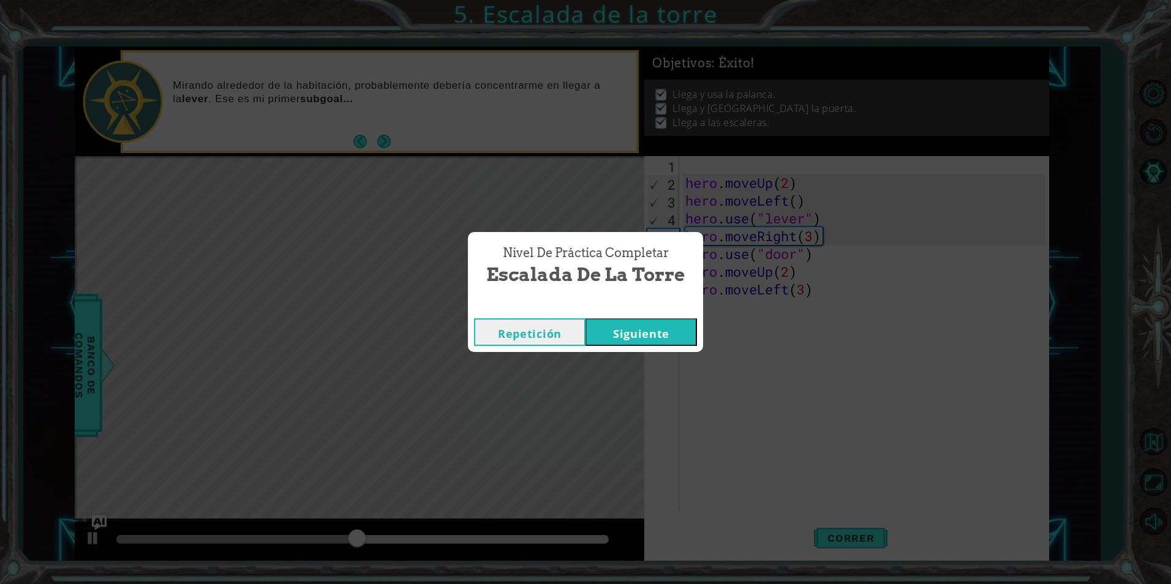
drag, startPoint x: 552, startPoint y: 328, endPoint x: 465, endPoint y: 507, distance: 199.3
click at [549, 352] on div "Repetición [GEOGRAPHIC_DATA]" at bounding box center [585, 332] width 235 height 40
click at [547, 349] on div "Repetición [GEOGRAPHIC_DATA]" at bounding box center [585, 332] width 235 height 40
click at [548, 340] on button "Repetición" at bounding box center [529, 332] width 111 height 28
drag, startPoint x: 441, startPoint y: 539, endPoint x: 286, endPoint y: 412, distance: 200.6
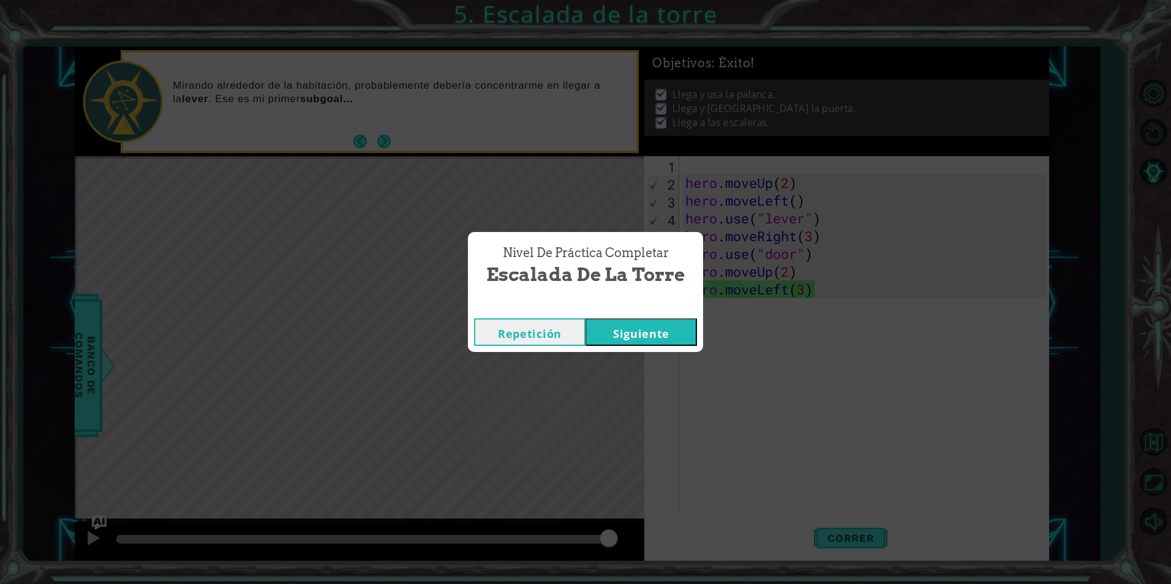
click at [286, 412] on body "1 ההההההההההההההההההההההההההההההההההההההההההההההההההההההההההההההההההההההההההההה…" at bounding box center [585, 292] width 1171 height 584
click at [559, 340] on button "Repetición" at bounding box center [529, 332] width 111 height 28
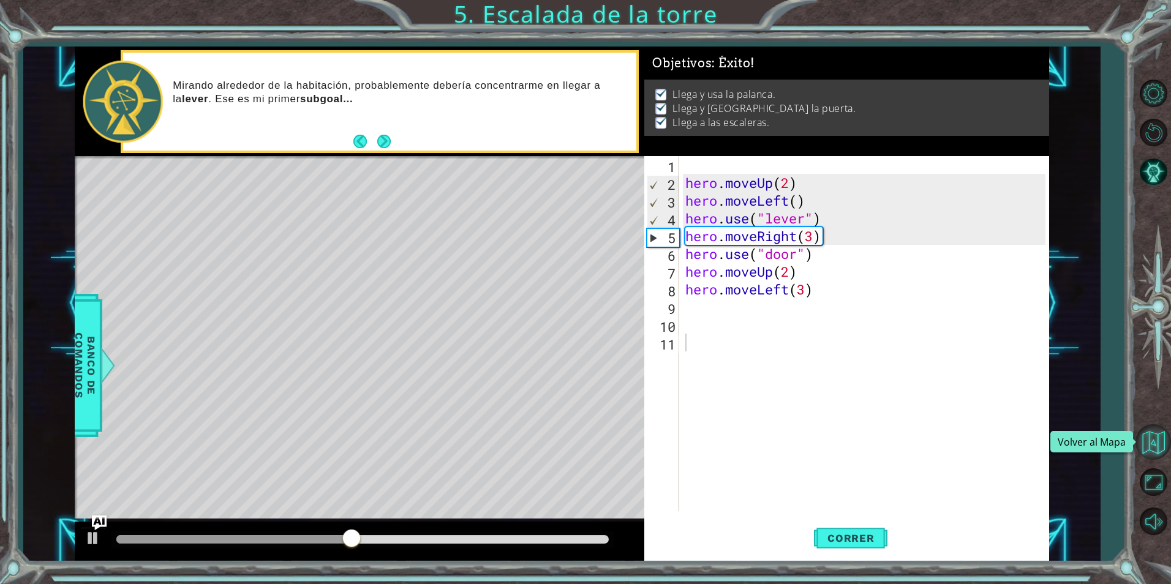
click at [1156, 436] on button "Volver al Mapa" at bounding box center [1153, 442] width 36 height 36
